Goal: Information Seeking & Learning: Learn about a topic

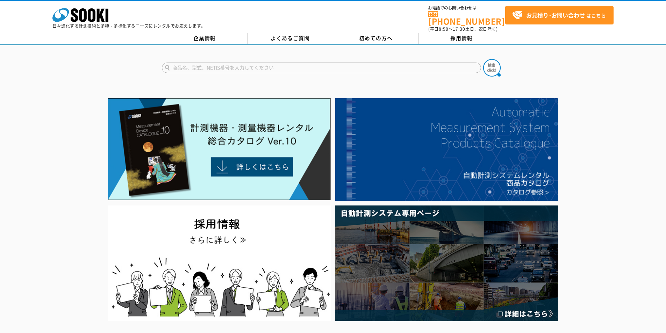
click at [205, 63] on input "text" at bounding box center [321, 68] width 319 height 10
click at [215, 76] on div "SK-1260" at bounding box center [228, 77] width 132 height 9
type input "SK-1260"
click at [491, 59] on img at bounding box center [491, 67] width 17 height 17
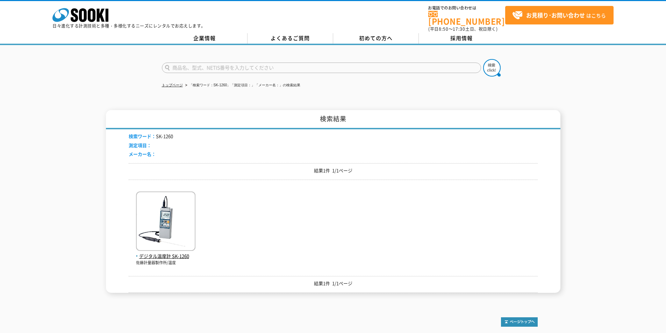
click at [156, 247] on img at bounding box center [165, 222] width 59 height 61
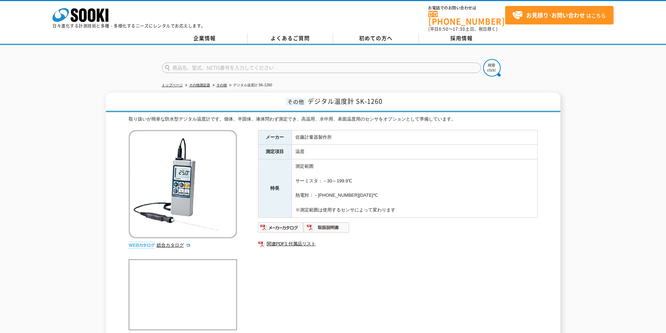
drag, startPoint x: 414, startPoint y: 207, endPoint x: 365, endPoint y: 251, distance: 65.6
click at [365, 251] on div "メーカー 佐藤計量器製作所 測定項目 温度 特長 測定範囲 サーミスタ：－30～199.9℃ 熱電対：－99.9～1250℃ ※測定範囲は使用するセンサによっ…" at bounding box center [398, 205] width 280 height 150
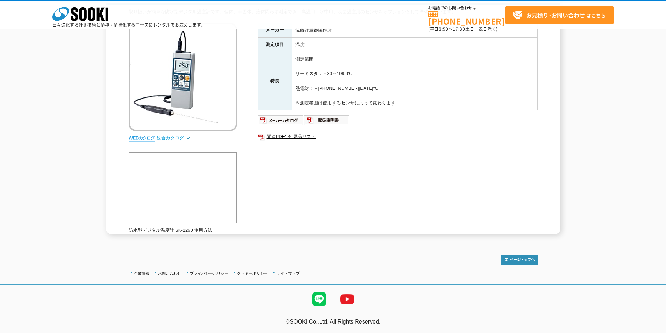
click at [169, 137] on link "総合カタログ" at bounding box center [174, 137] width 34 height 5
click at [88, 14] on icon "株式会社 ソーキ" at bounding box center [80, 14] width 56 height 14
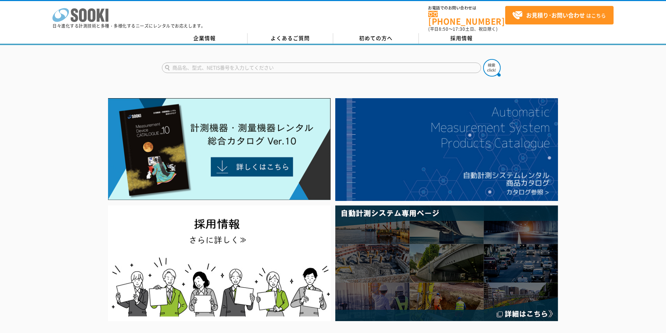
click at [107, 12] on rect at bounding box center [107, 15] width 3 height 13
click at [291, 70] on form at bounding box center [333, 69] width 343 height 20
click at [288, 63] on input "text" at bounding box center [321, 68] width 319 height 10
click at [267, 78] on div "SK-1260" at bounding box center [228, 77] width 132 height 9
type input "SK-1260"
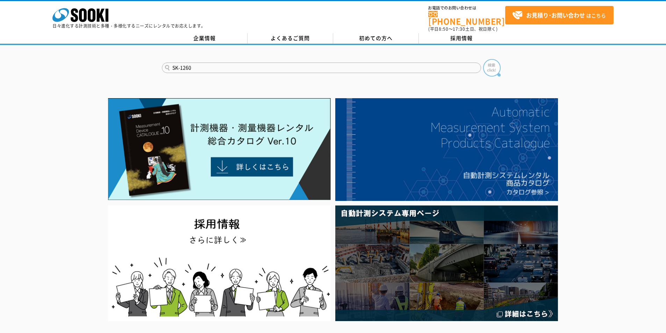
click at [493, 65] on img at bounding box center [491, 67] width 17 height 17
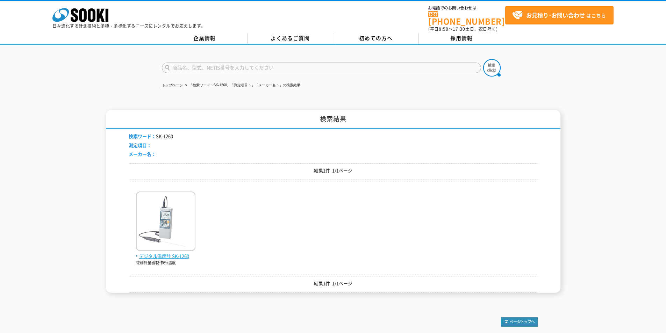
click at [163, 247] on img at bounding box center [165, 222] width 59 height 61
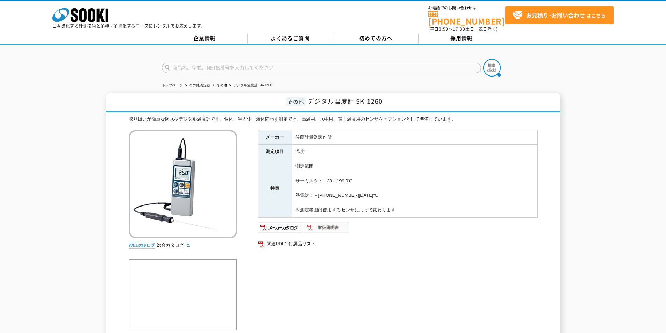
click at [328, 222] on img at bounding box center [327, 227] width 46 height 11
click at [294, 63] on input "text" at bounding box center [321, 68] width 319 height 10
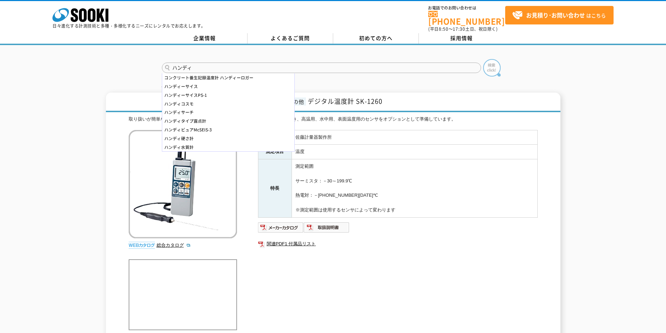
type input "ハンディ"
click at [495, 63] on img at bounding box center [491, 67] width 17 height 17
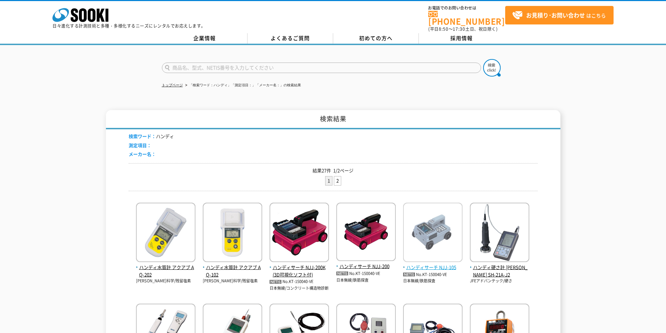
scroll to position [140, 0]
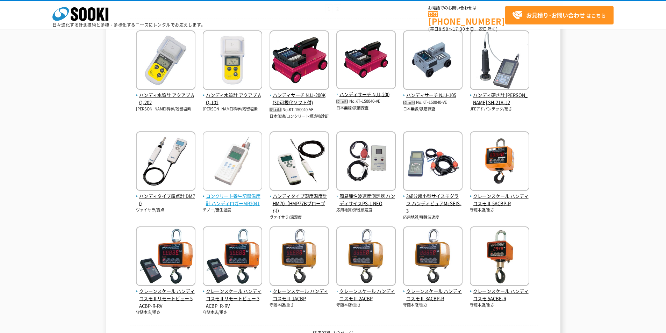
click at [237, 187] on img at bounding box center [232, 161] width 59 height 61
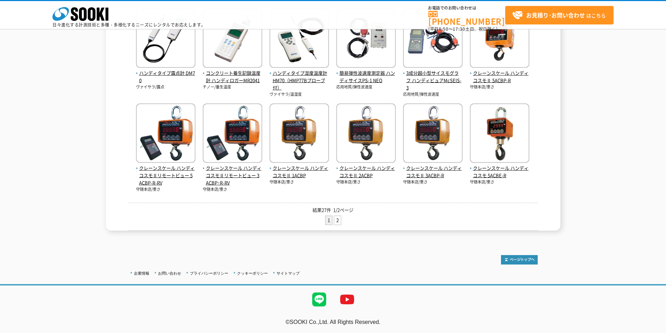
scroll to position [0, 0]
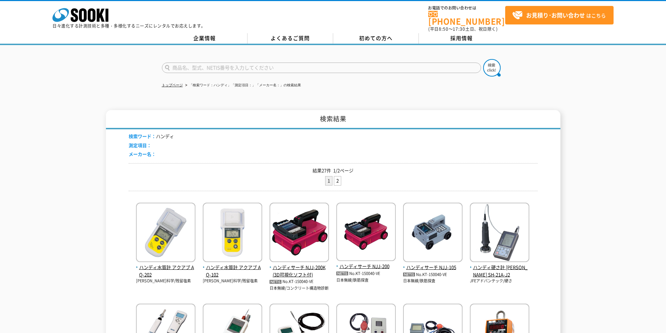
click at [253, 63] on input "text" at bounding box center [321, 68] width 319 height 10
click at [275, 73] on div "SK-1260" at bounding box center [228, 77] width 132 height 9
type input "SK-1260"
click at [498, 64] on img at bounding box center [491, 67] width 17 height 17
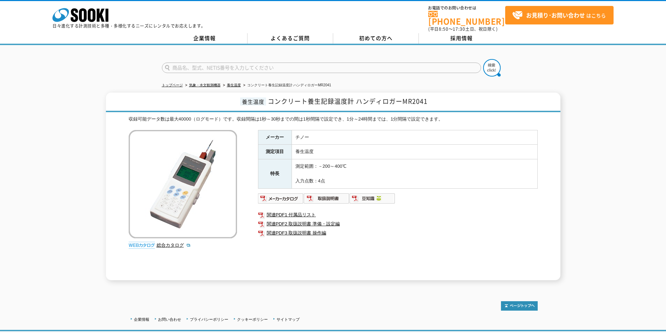
scroll to position [42, 0]
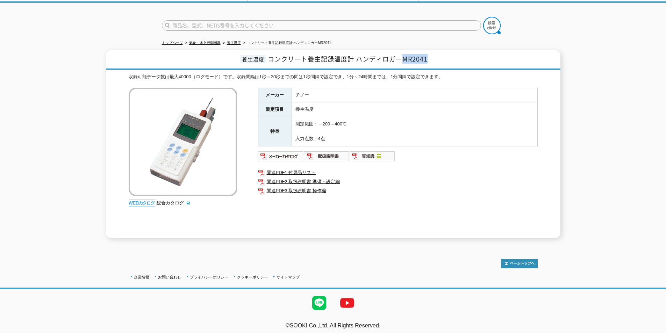
drag, startPoint x: 401, startPoint y: 54, endPoint x: 440, endPoint y: 54, distance: 38.8
click at [440, 54] on h1 "養生温度 コンクリート養生記録温度計 ハンディロガーMR2041" at bounding box center [333, 60] width 455 height 20
copy span "MR2041"
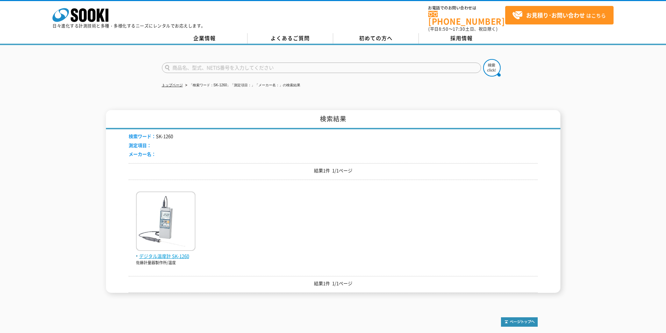
click at [166, 222] on img at bounding box center [165, 222] width 59 height 61
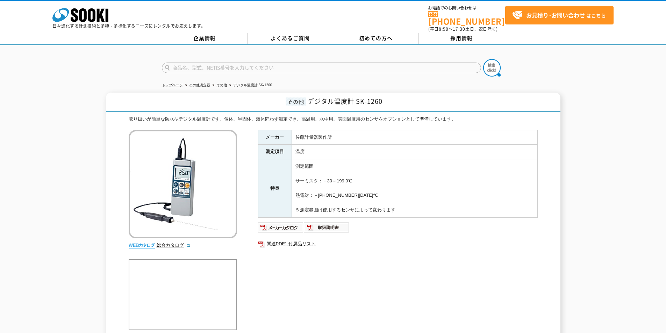
drag, startPoint x: 295, startPoint y: 174, endPoint x: 364, endPoint y: 179, distance: 68.7
click at [364, 179] on td "測定範囲 サーミスタ：－30～199.9℃ 熱電対：－99.9～1250℃ ※測定範囲は使用するセンサによって変わります" at bounding box center [415, 188] width 246 height 58
click at [171, 243] on link "総合カタログ" at bounding box center [174, 245] width 34 height 5
click at [390, 178] on td "測定範囲 サーミスタ：－30～199.9℃ 熱電対：－99.9～1250℃ ※測定範囲は使用するセンサによって変わります" at bounding box center [415, 188] width 246 height 58
click at [83, 21] on icon at bounding box center [83, 15] width 8 height 14
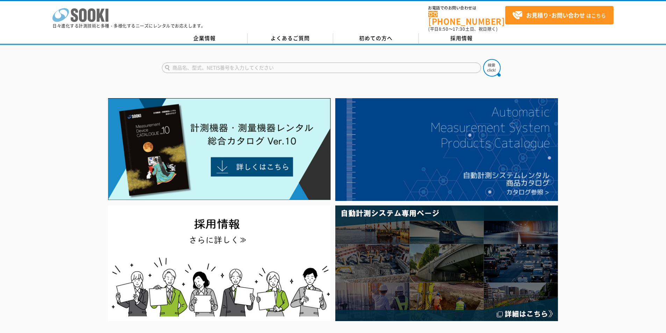
click at [86, 15] on icon at bounding box center [83, 15] width 8 height 14
drag, startPoint x: 220, startPoint y: 59, endPoint x: 221, endPoint y: 65, distance: 6.1
click at [220, 63] on input "text" at bounding box center [321, 68] width 319 height 10
type input "740"
click at [495, 63] on img at bounding box center [491, 67] width 17 height 17
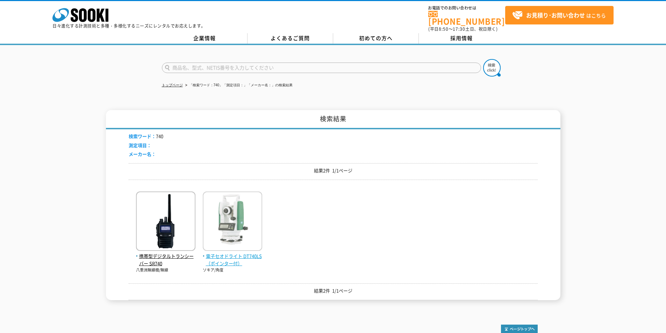
click at [239, 253] on span "電子セオドライト DT740LS（ポインター付）" at bounding box center [232, 260] width 59 height 15
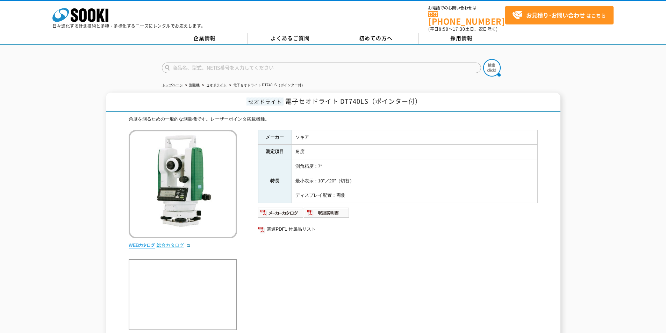
click at [169, 243] on link "総合カタログ" at bounding box center [174, 245] width 34 height 5
click at [97, 16] on icon "株式会社 ソーキ" at bounding box center [80, 15] width 56 height 14
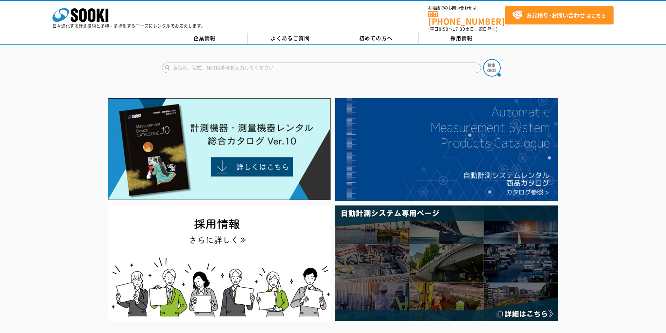
click at [234, 63] on input "text" at bounding box center [321, 68] width 319 height 10
type input "DT"
click at [494, 65] on img at bounding box center [491, 67] width 17 height 17
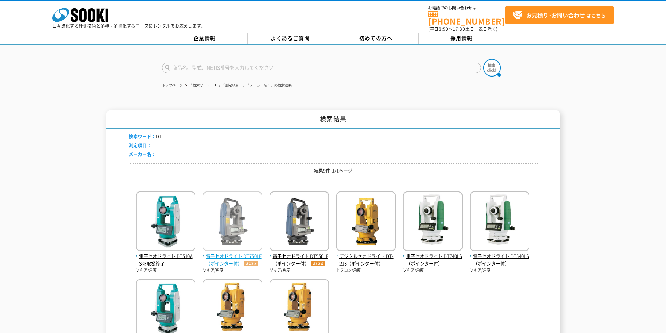
click at [236, 255] on span "電子セオドライト DT750LF（ポインター付）" at bounding box center [232, 260] width 59 height 15
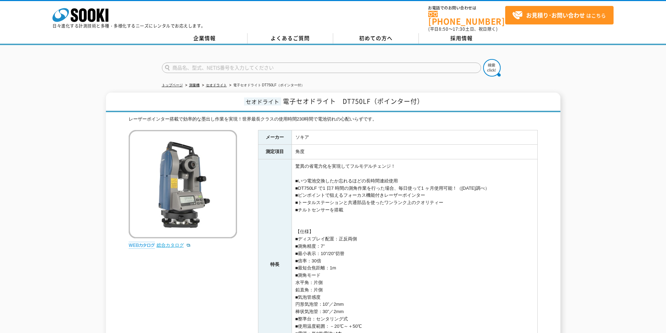
click at [170, 243] on link "総合カタログ" at bounding box center [174, 245] width 34 height 5
click at [97, 17] on polygon at bounding box center [101, 15] width 8 height 13
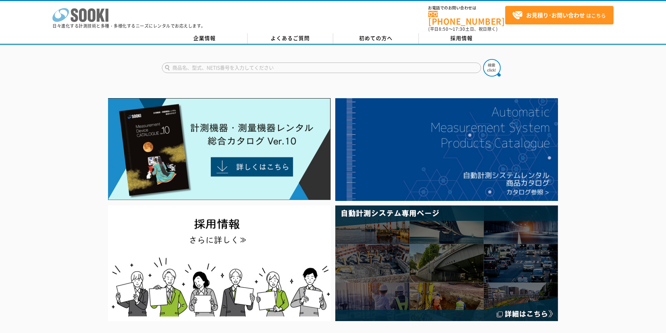
click at [101, 21] on icon "株式会社 ソーキ" at bounding box center [80, 15] width 56 height 14
click at [289, 59] on form at bounding box center [333, 69] width 343 height 20
click at [294, 63] on input "text" at bounding box center [321, 68] width 319 height 10
type input "APC"
click at [483, 59] on button at bounding box center [491, 67] width 17 height 17
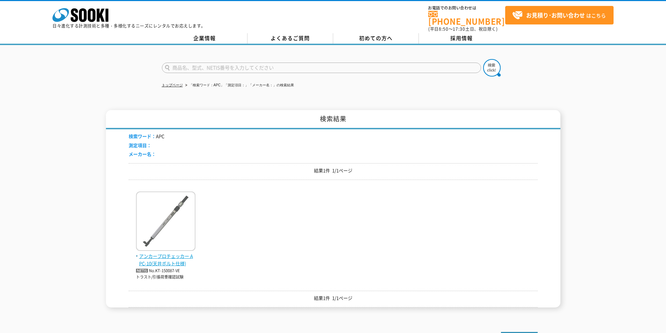
click at [178, 254] on span "アンカープロチェッカー APC-10(天井ボルト仕様)" at bounding box center [165, 260] width 59 height 15
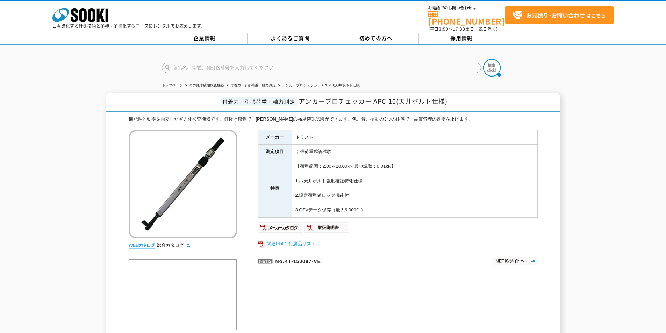
click at [278, 240] on link "関連PDF1 付属品リスト" at bounding box center [398, 244] width 280 height 9
click at [174, 243] on link "総合カタログ" at bounding box center [174, 245] width 34 height 5
click at [99, 13] on polygon at bounding box center [101, 15] width 8 height 13
